Goal: Information Seeking & Learning: Learn about a topic

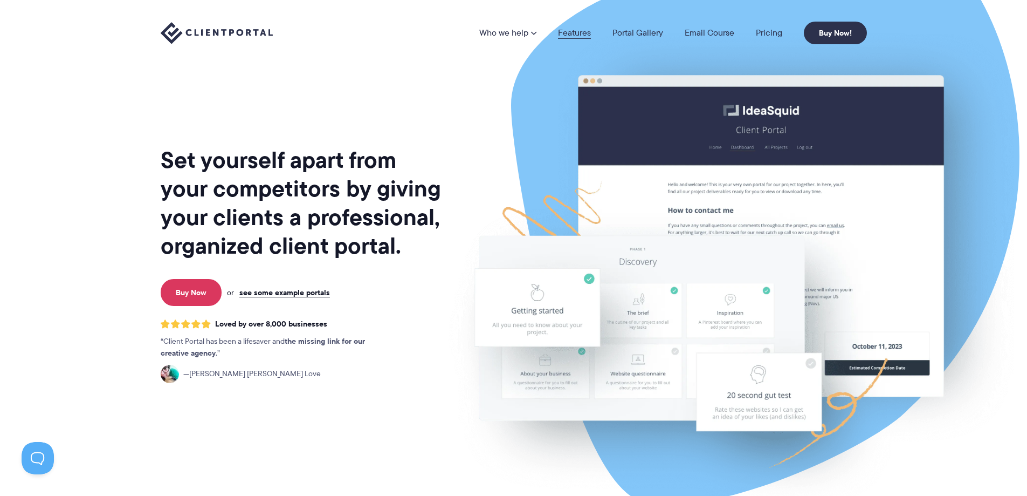
click at [577, 30] on link "Features" at bounding box center [574, 33] width 33 height 9
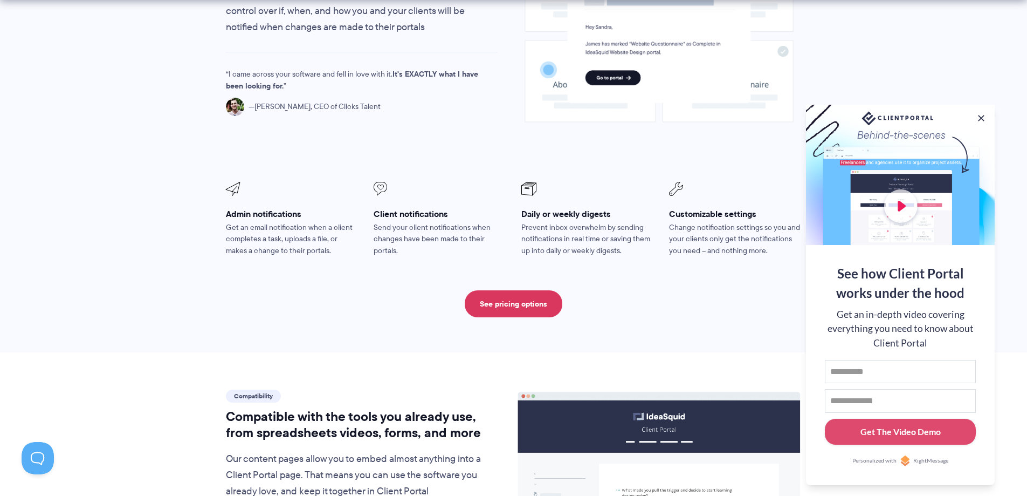
scroll to position [1078, 0]
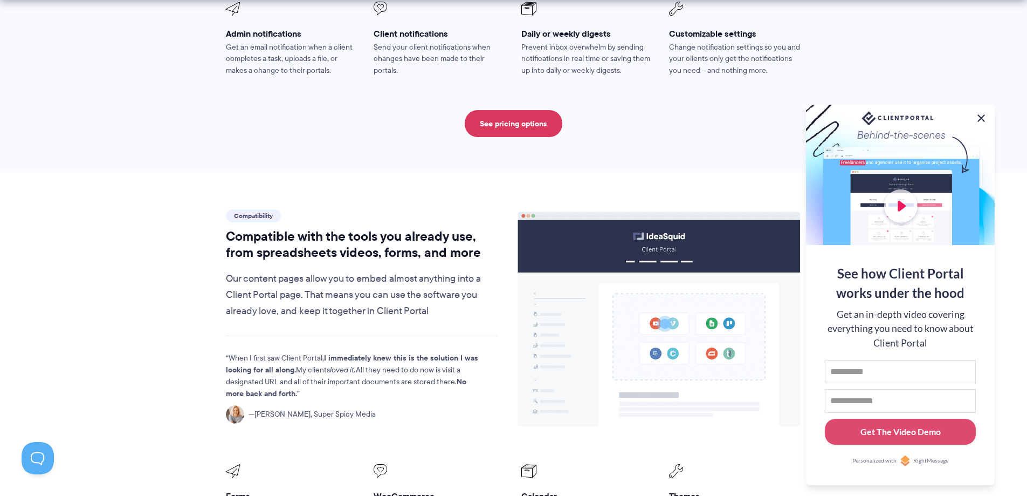
click at [984, 115] on button at bounding box center [981, 118] width 13 height 13
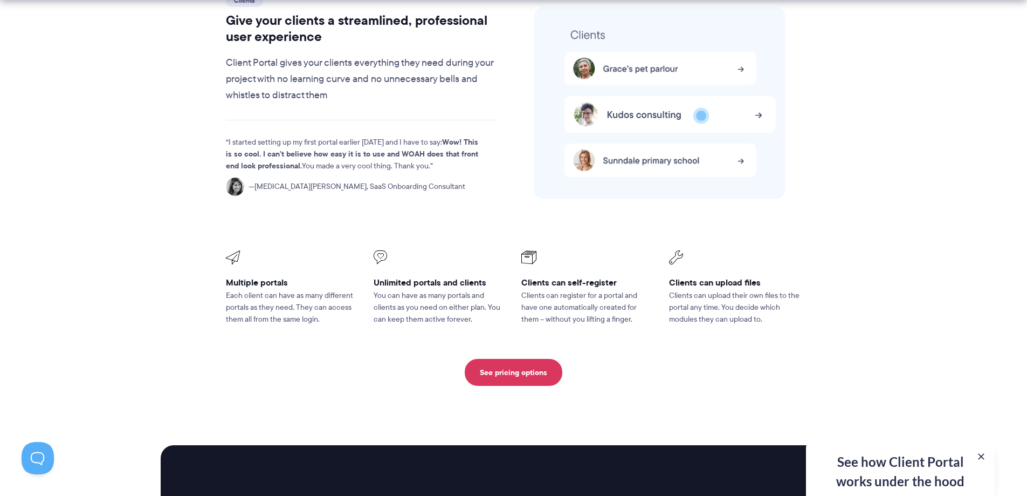
scroll to position [2337, 0]
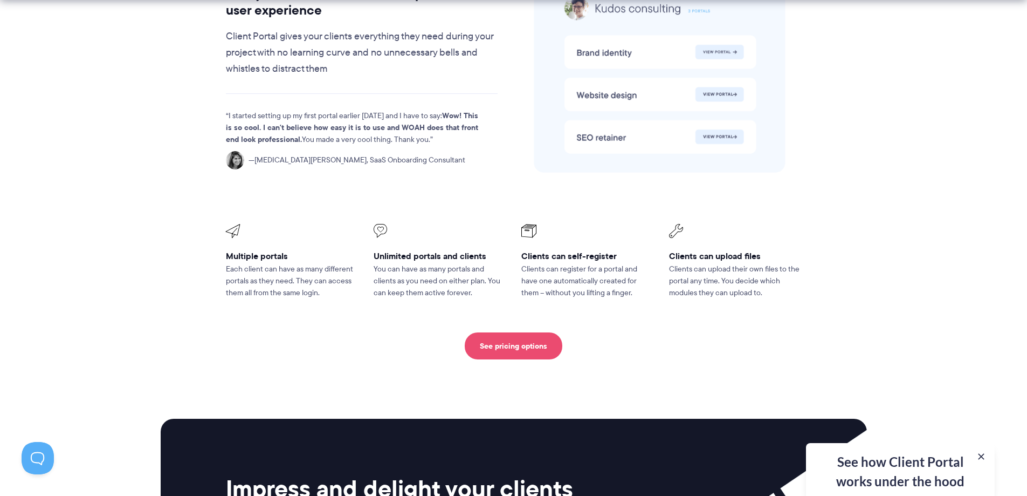
click at [491, 332] on link "See pricing options" at bounding box center [514, 345] width 98 height 27
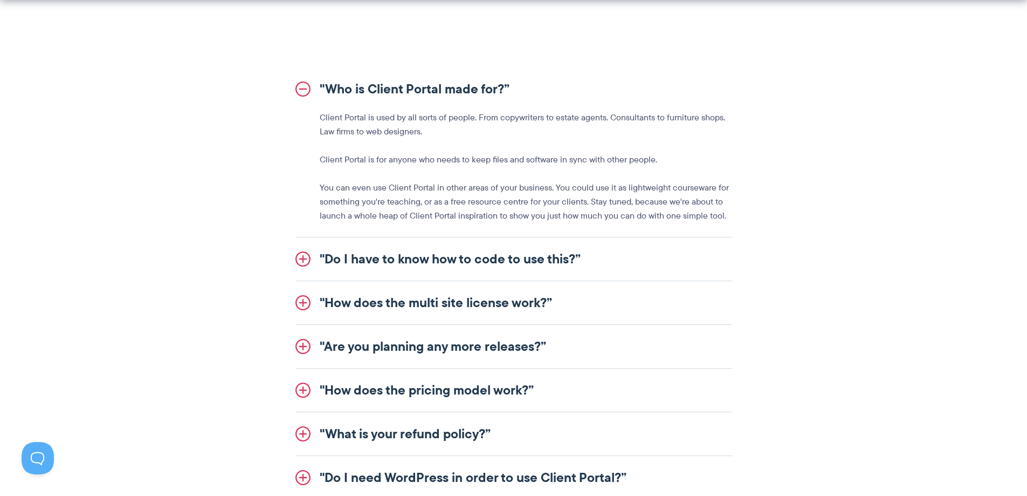
scroll to position [1258, 0]
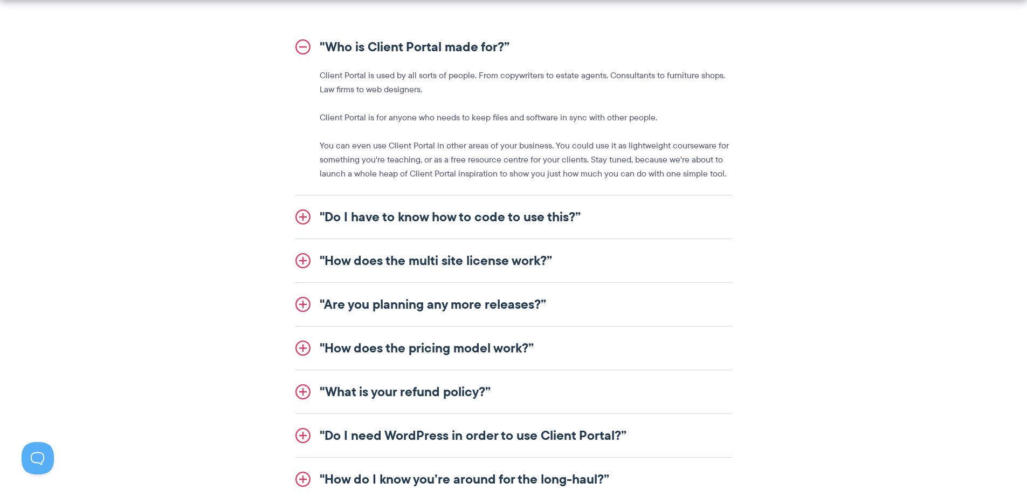
click at [410, 219] on link ""Do I have to know how to code to use this?”" at bounding box center [514, 216] width 437 height 43
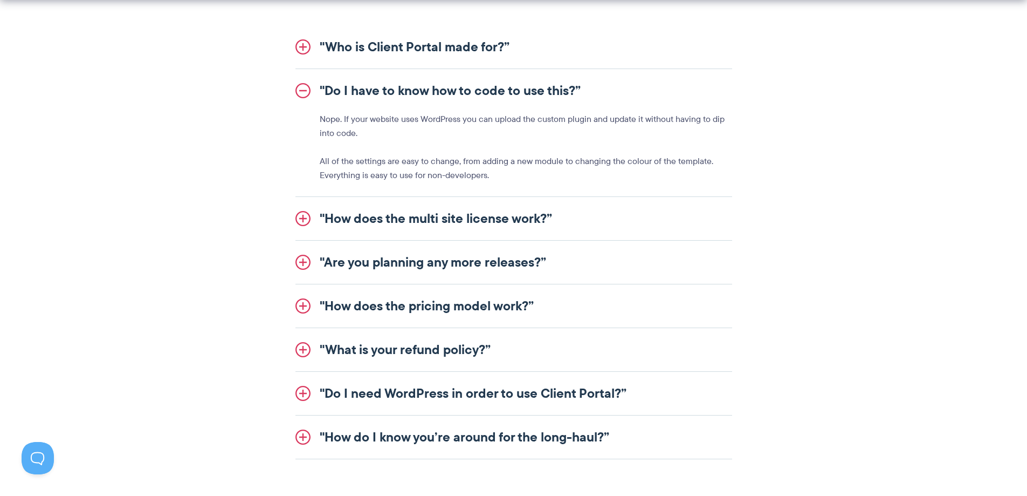
click at [490, 397] on link ""Do I need WordPress in order to use Client Portal?”" at bounding box center [514, 393] width 437 height 43
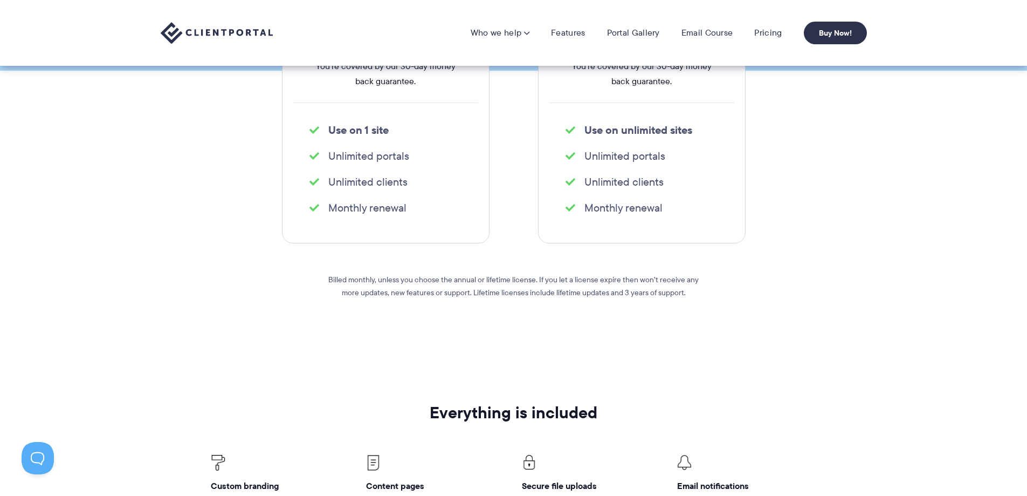
scroll to position [0, 0]
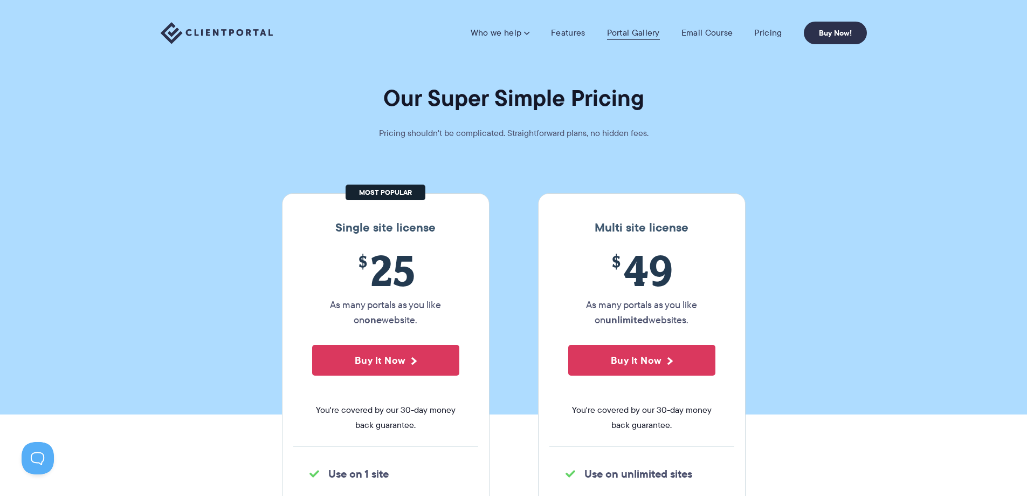
click at [644, 32] on link "Portal Gallery" at bounding box center [633, 33] width 53 height 11
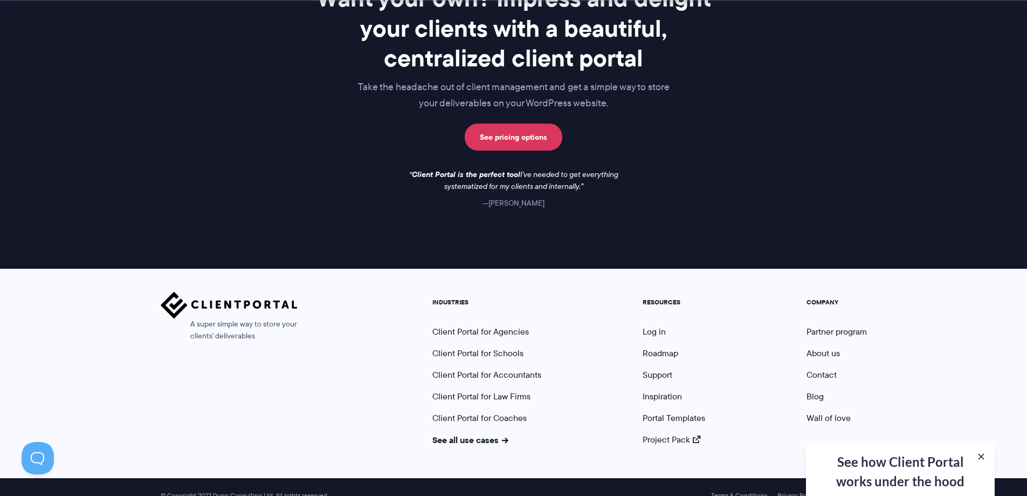
scroll to position [1567, 0]
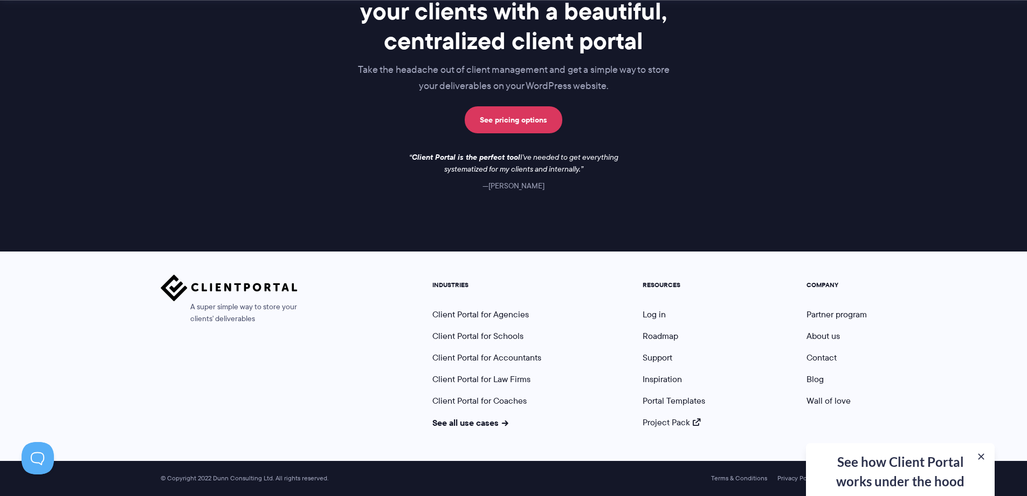
click at [901, 470] on div "See how Client Portal works under the hood Get an in-depth video covering every…" at bounding box center [900, 469] width 189 height 53
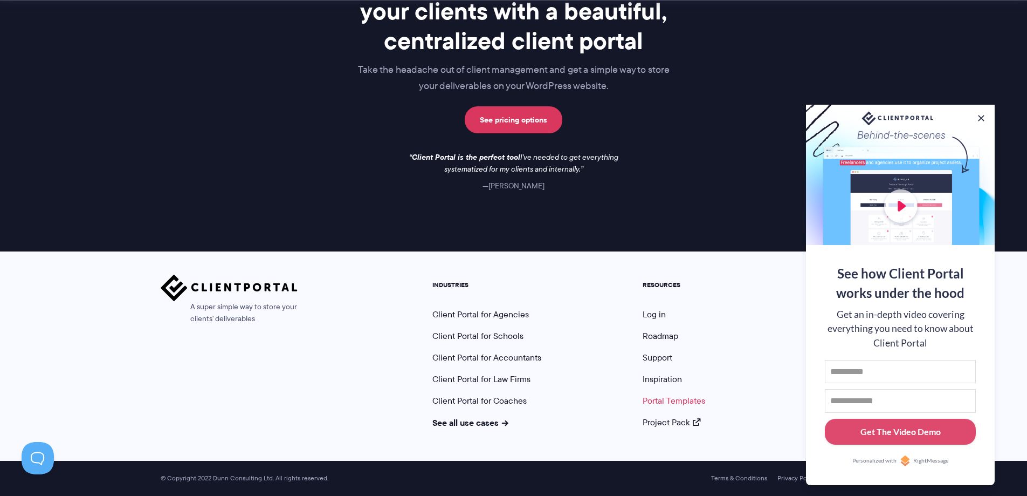
click at [686, 402] on link "Portal Templates" at bounding box center [674, 400] width 63 height 12
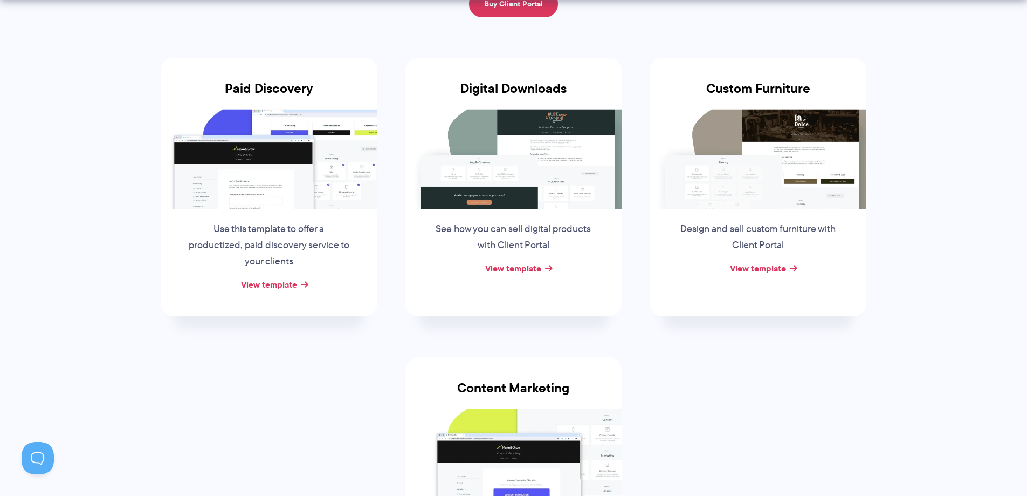
scroll to position [180, 0]
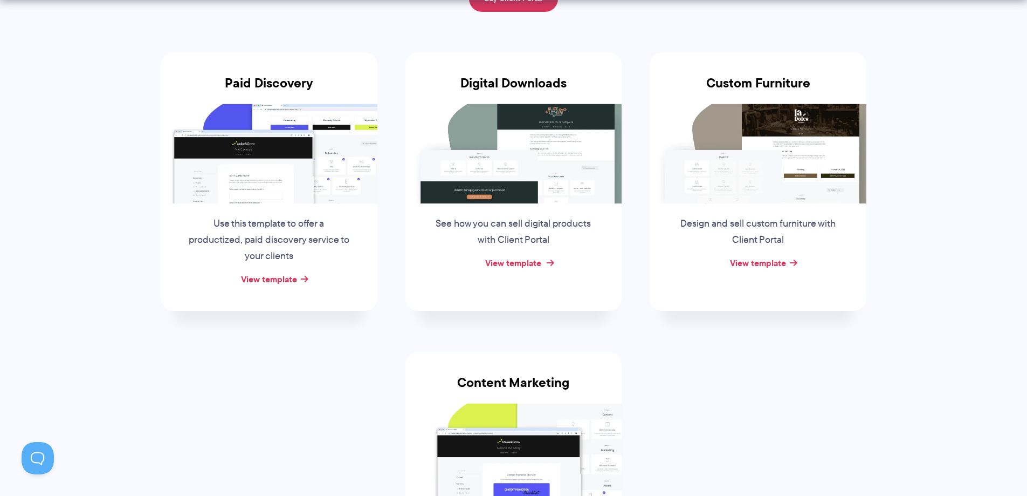
click at [514, 260] on link "View template" at bounding box center [513, 262] width 56 height 13
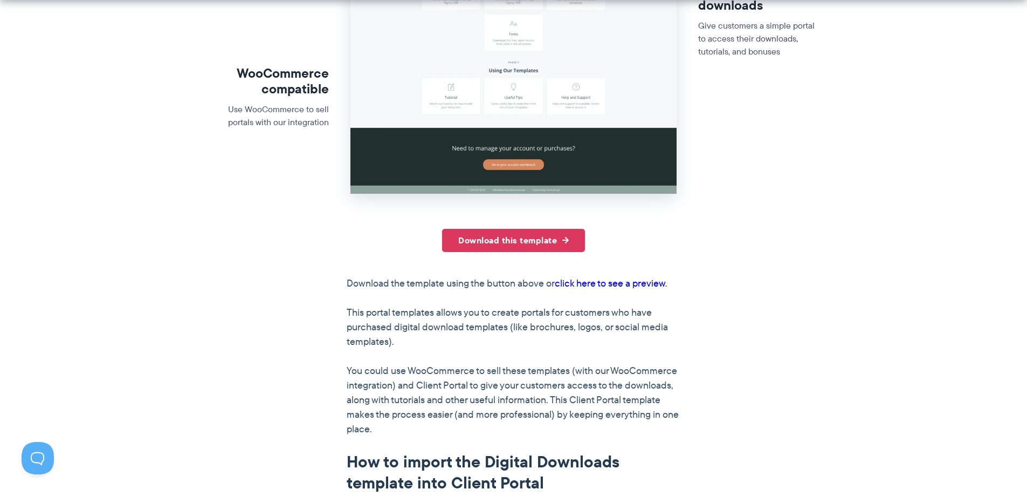
click at [614, 283] on link "click here to see a preview" at bounding box center [610, 283] width 111 height 14
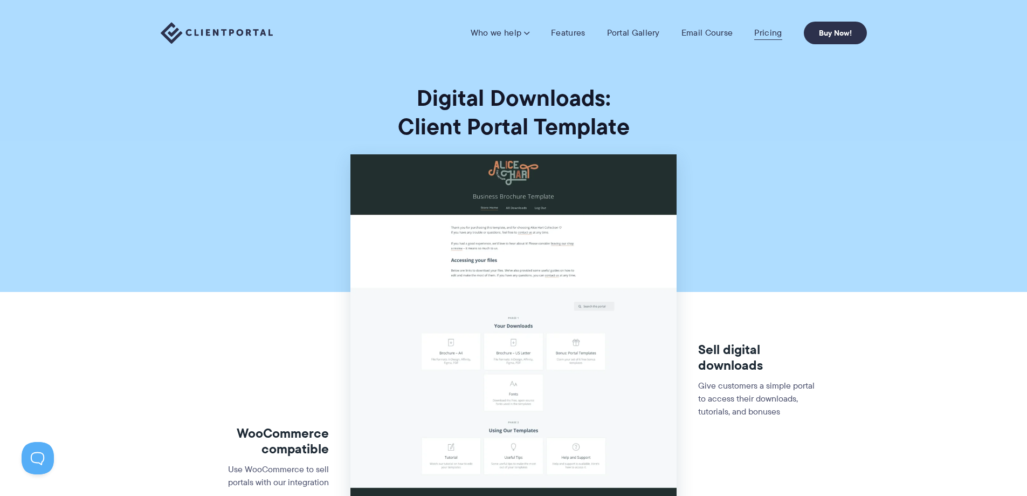
click at [768, 33] on link "Pricing" at bounding box center [768, 33] width 28 height 11
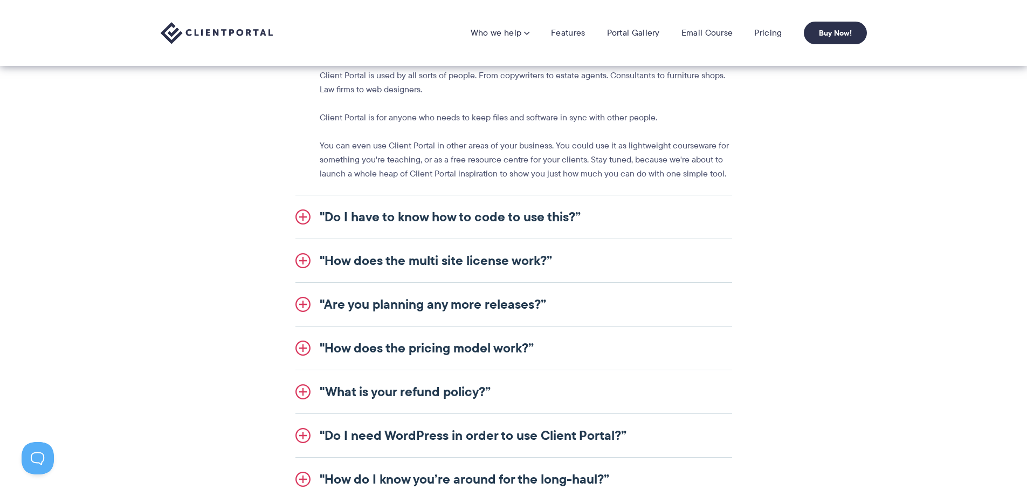
scroll to position [1078, 0]
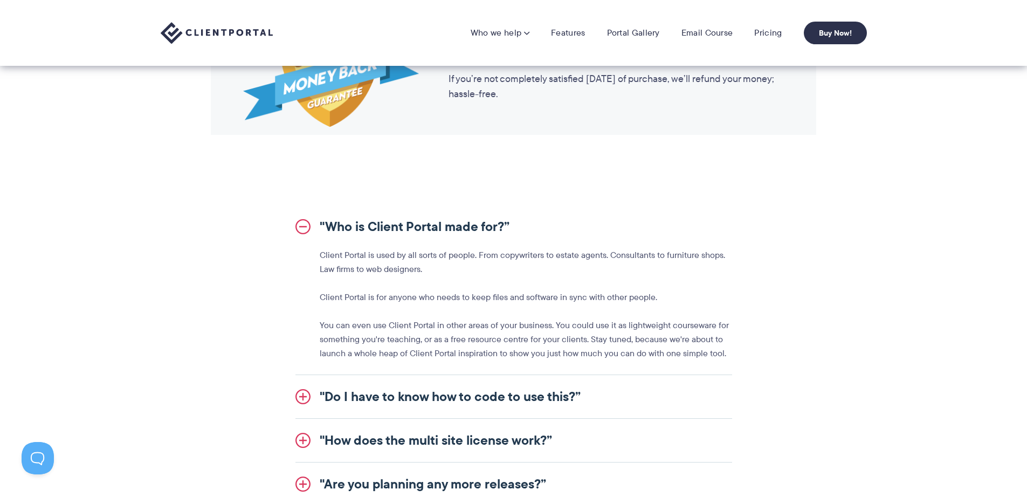
click at [481, 256] on p "Client Portal is used by all sorts of people. From copywriters to estate agents…" at bounding box center [526, 262] width 413 height 28
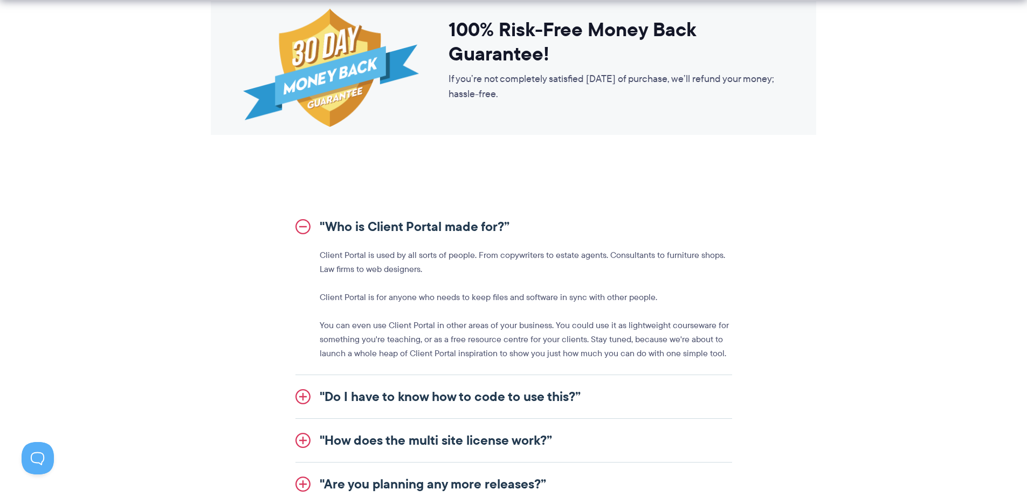
scroll to position [1258, 0]
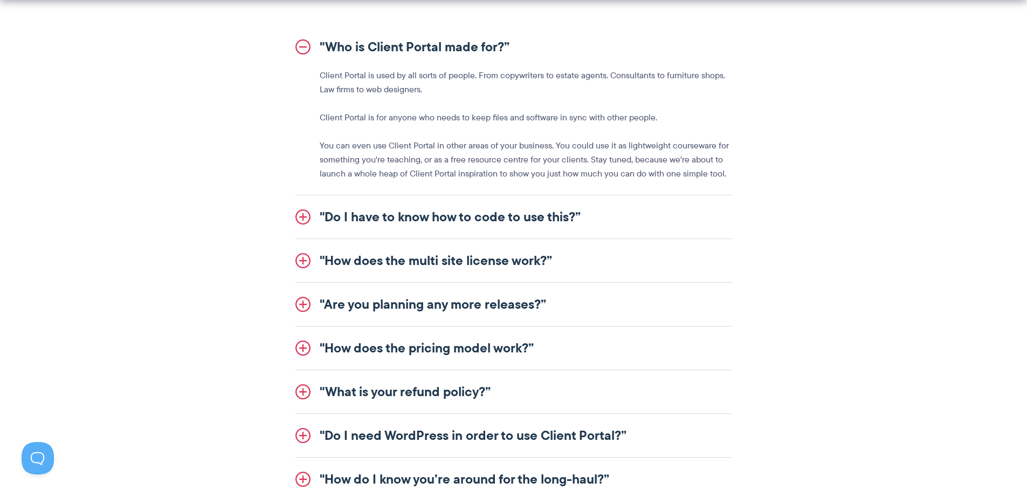
click at [503, 217] on link ""Do I have to know how to code to use this?”" at bounding box center [514, 216] width 437 height 43
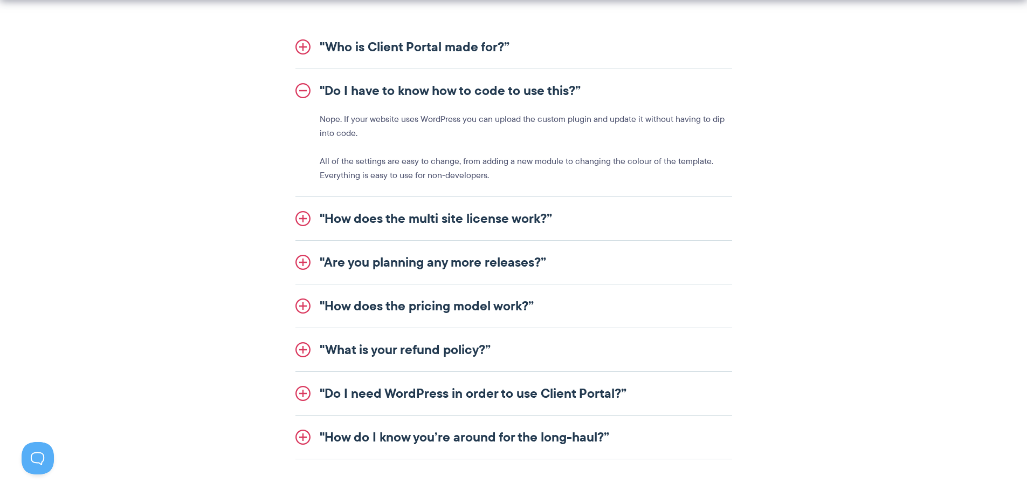
click at [458, 221] on link ""How does the multi site license work?”" at bounding box center [514, 218] width 437 height 43
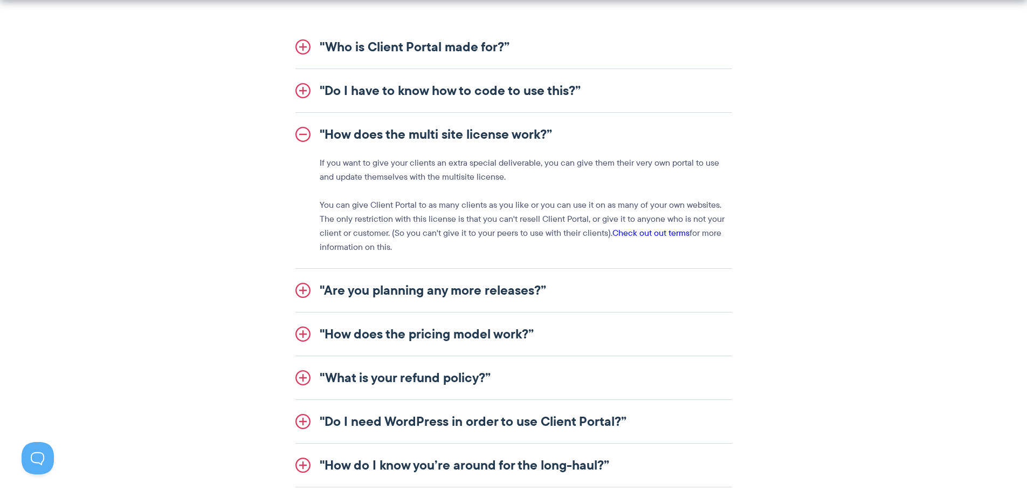
click at [501, 293] on link ""Are you planning any more releases?”" at bounding box center [514, 290] width 437 height 43
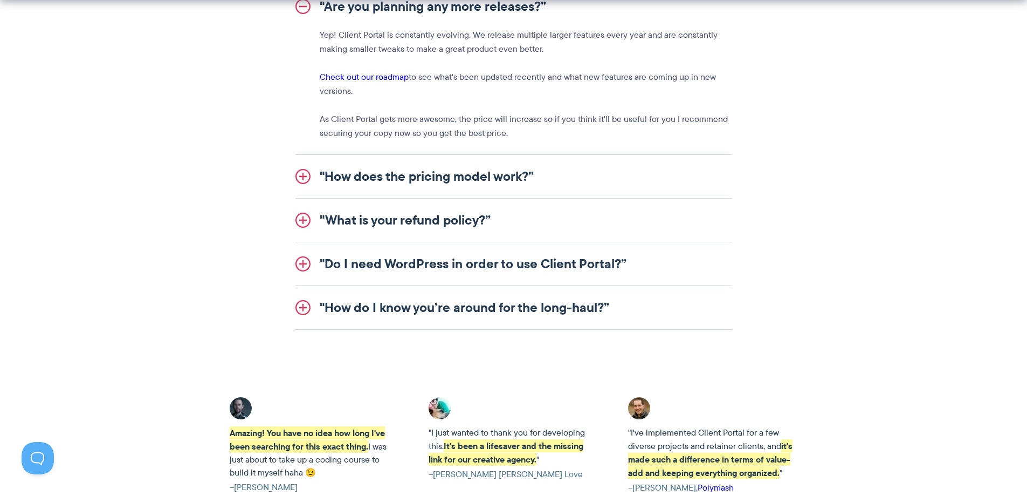
scroll to position [1438, 0]
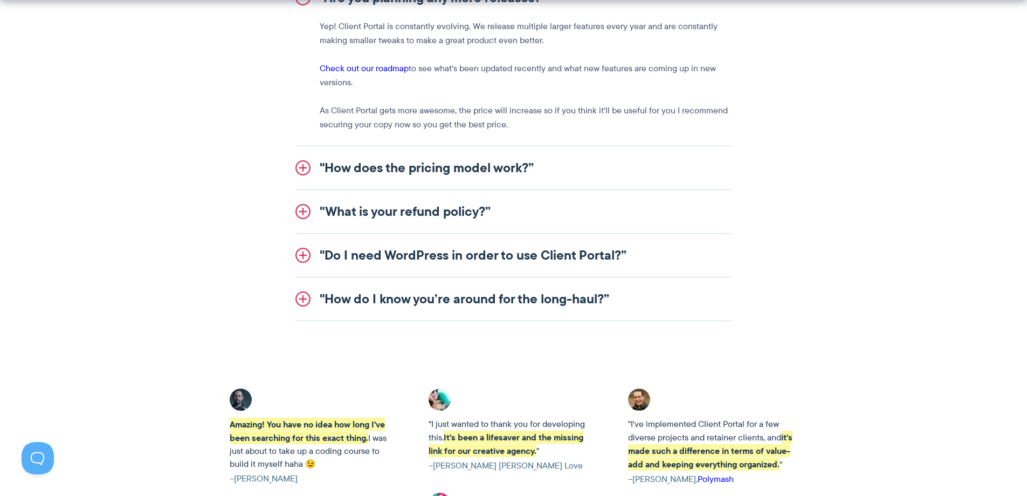
click at [465, 169] on link ""How does the pricing model work?”" at bounding box center [514, 167] width 437 height 43
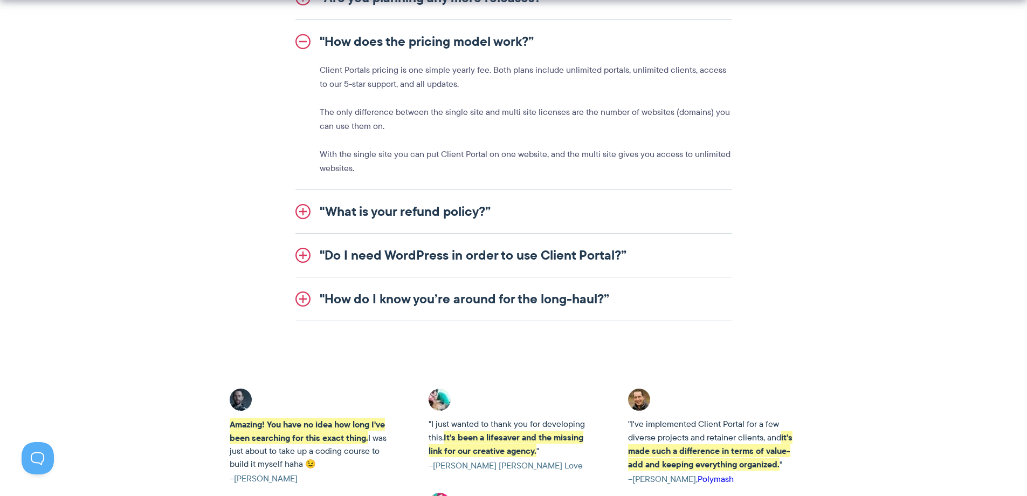
click at [483, 293] on link ""How do I know you’re around for the long-haul?”" at bounding box center [514, 298] width 437 height 43
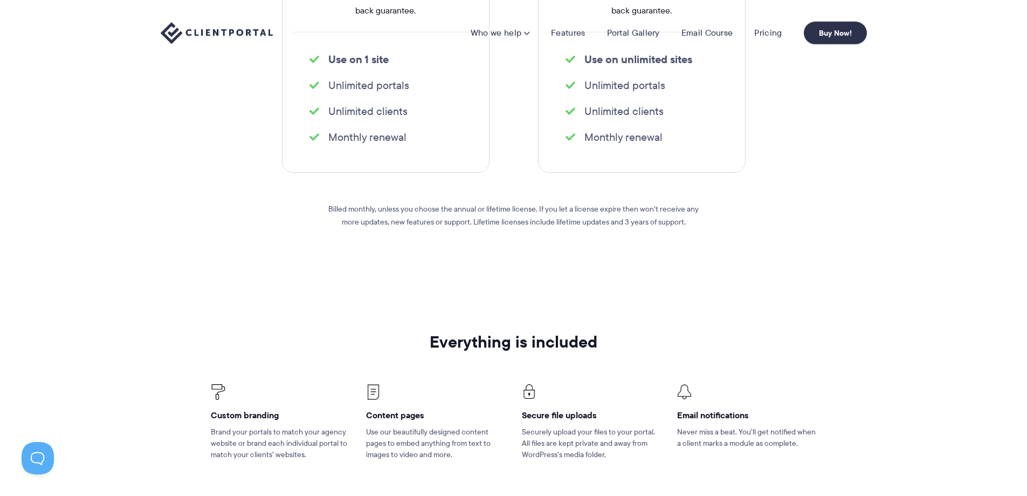
scroll to position [0, 0]
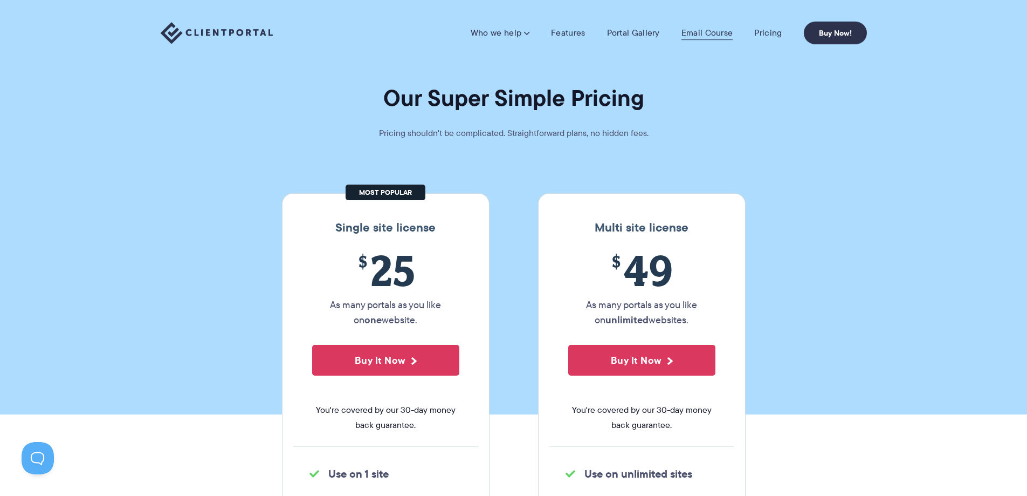
click at [714, 30] on link "Email Course" at bounding box center [708, 33] width 52 height 11
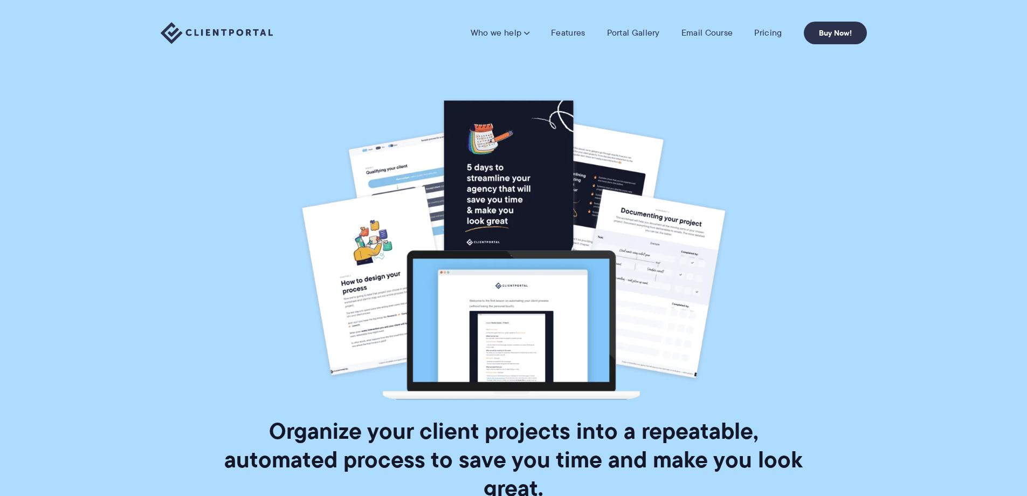
click at [622, 32] on link "Portal Gallery" at bounding box center [633, 33] width 53 height 11
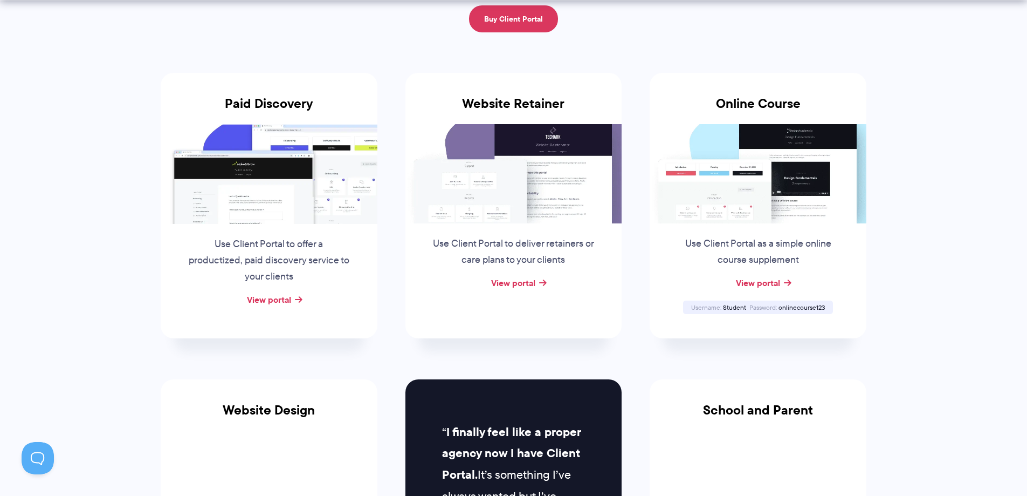
scroll to position [180, 0]
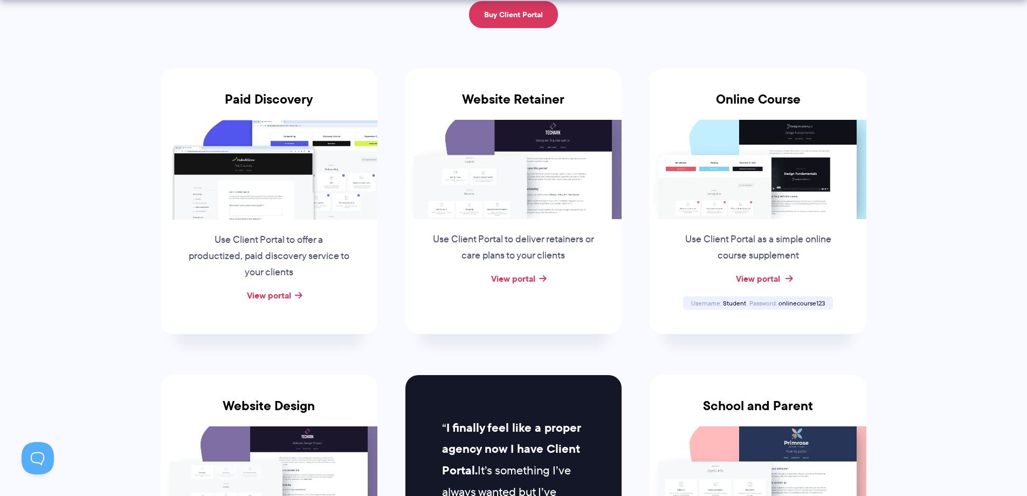
click at [771, 280] on link "View portal" at bounding box center [758, 278] width 44 height 13
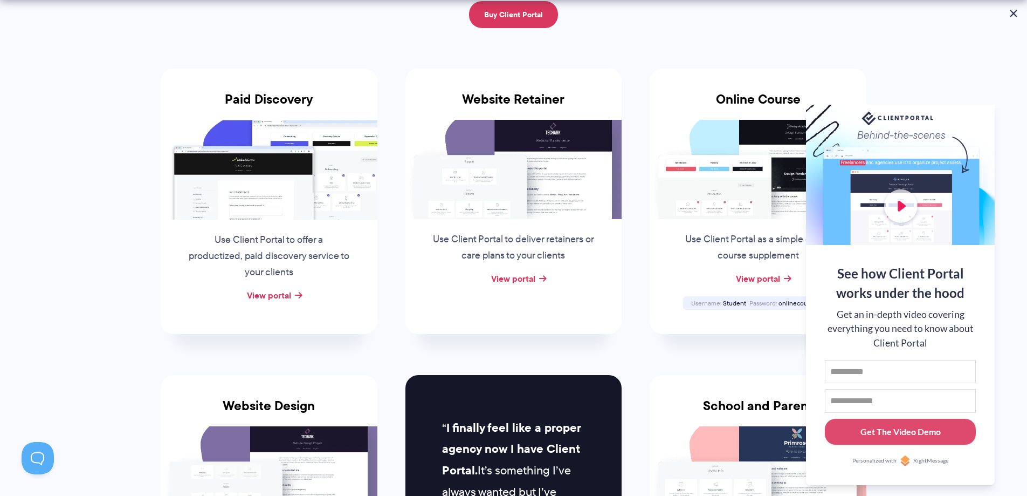
click at [1015, 15] on button at bounding box center [1013, 13] width 13 height 13
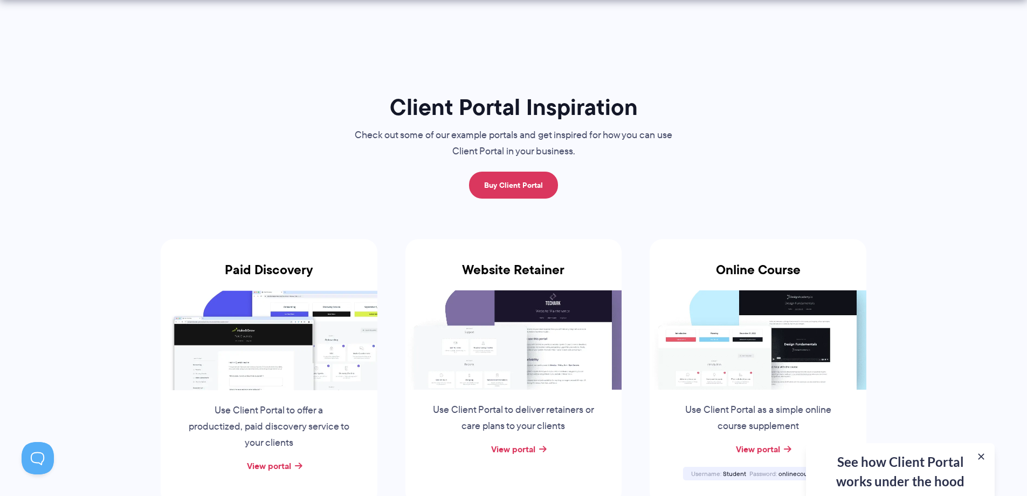
scroll to position [0, 0]
